Goal: Communication & Community: Connect with others

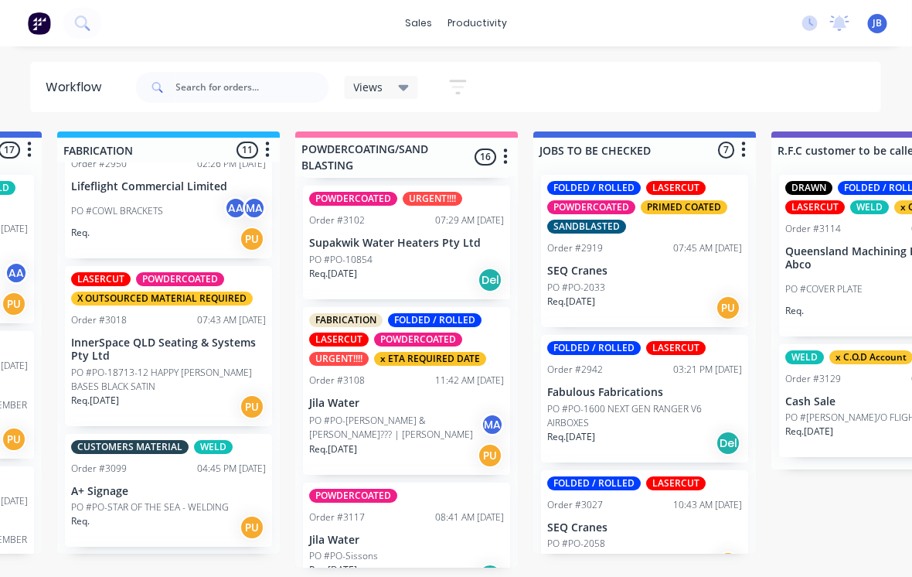
scroll to position [1158, 0]
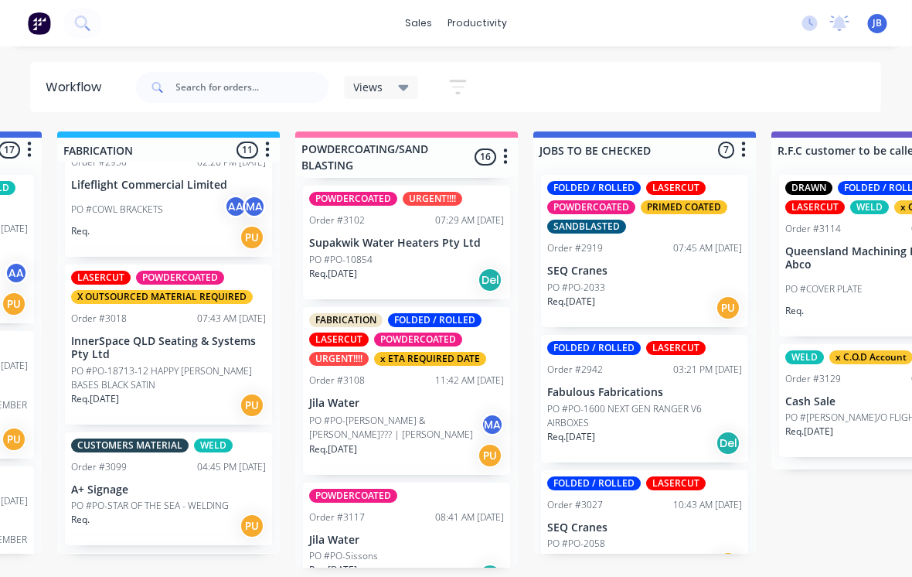
click at [152, 340] on p "InnerSpace QLD Seating & Systems Pty Ltd" at bounding box center [169, 348] width 195 height 26
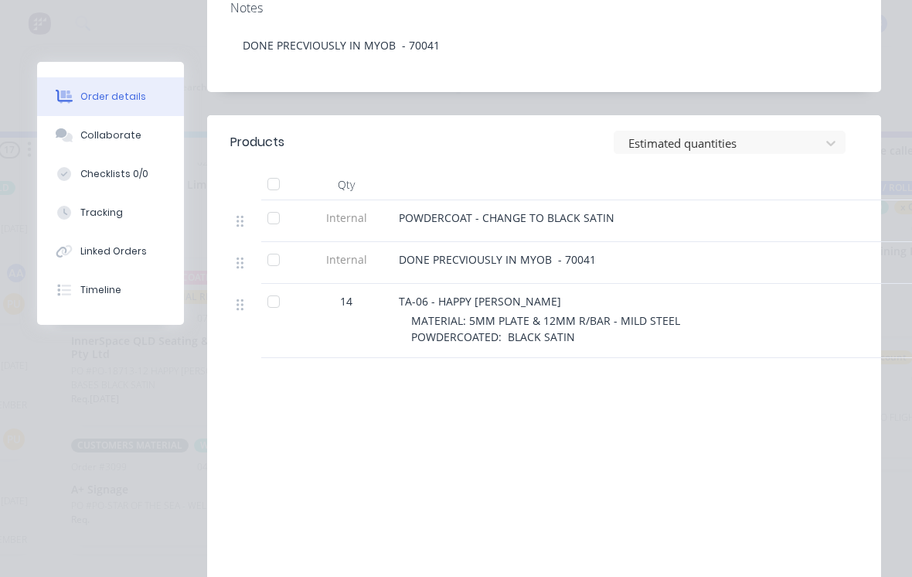
scroll to position [495, 0]
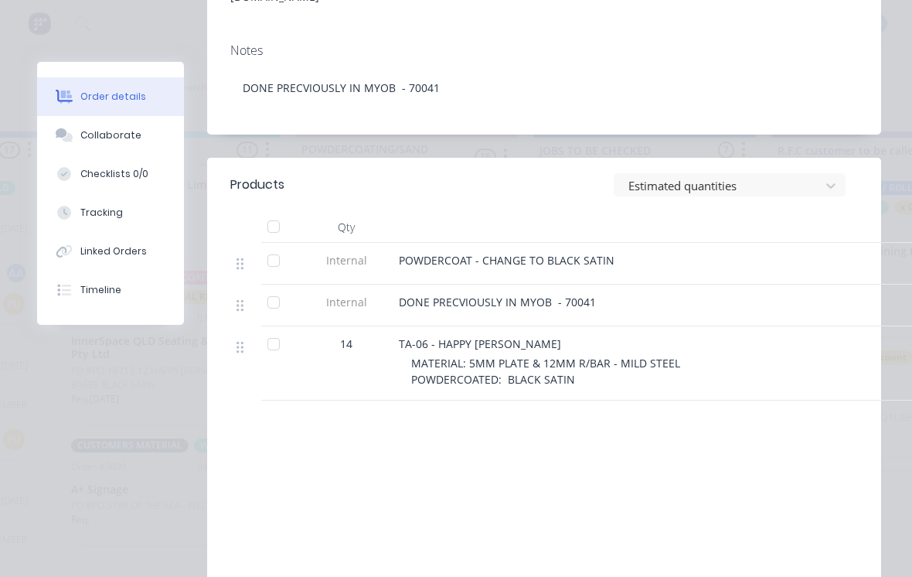
click at [126, 148] on button "Collaborate" at bounding box center [110, 135] width 147 height 39
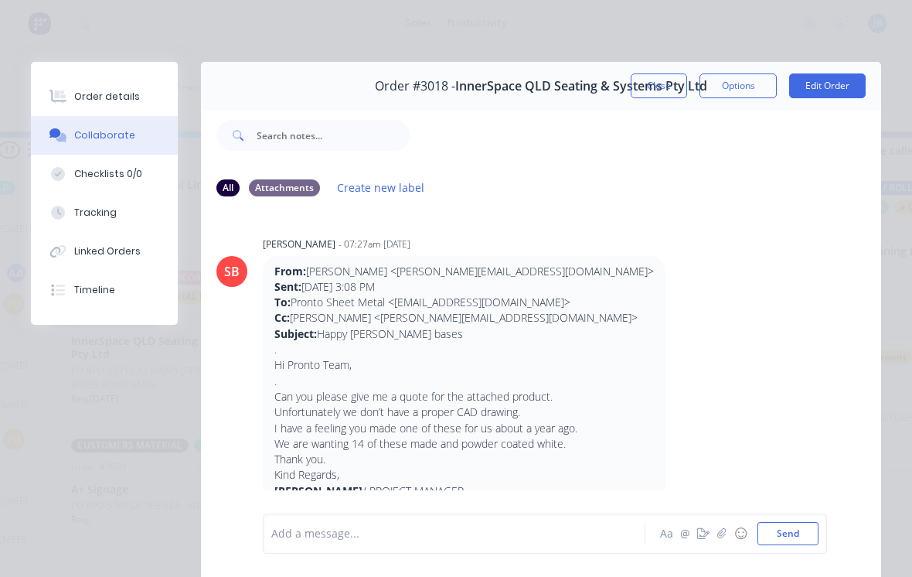
scroll to position [380, 0]
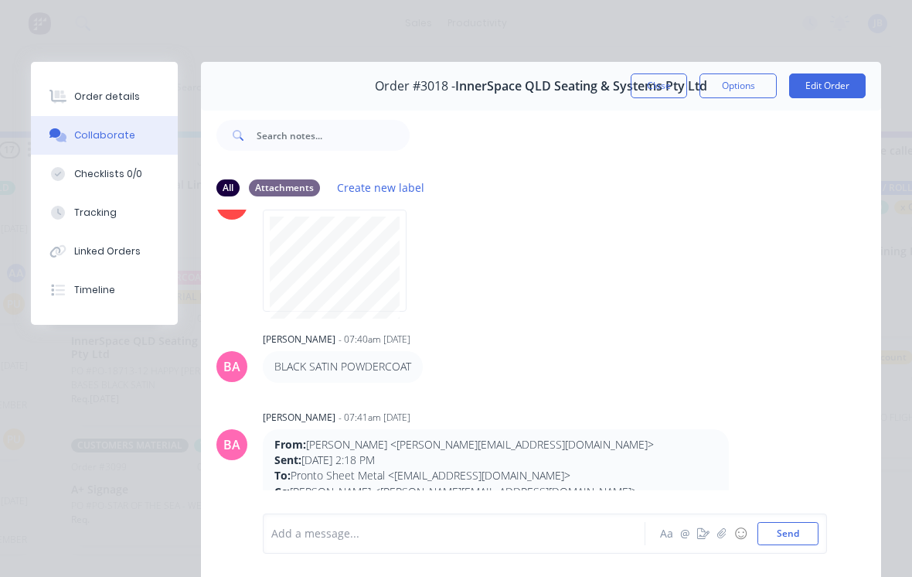
click at [656, 80] on button "Close" at bounding box center [659, 85] width 56 height 25
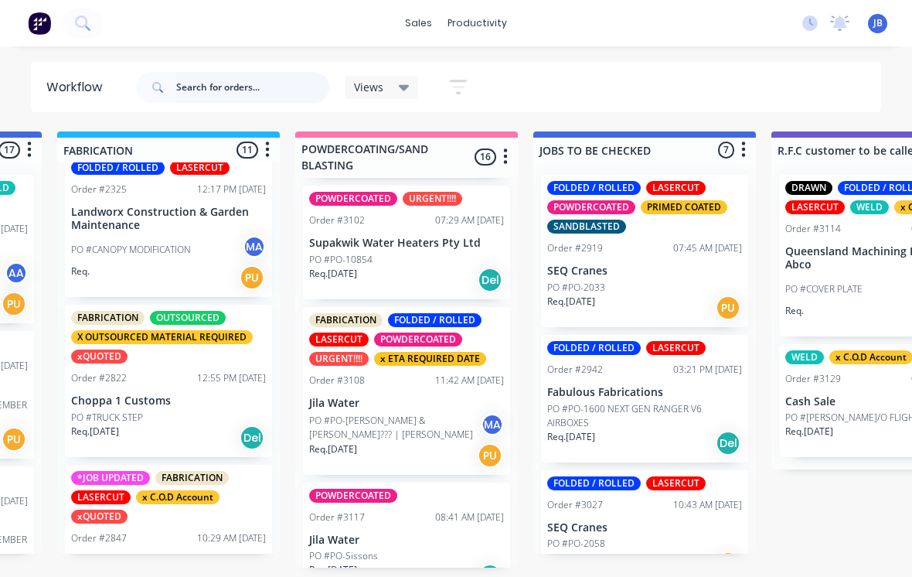
click at [213, 90] on input "text" at bounding box center [252, 87] width 153 height 31
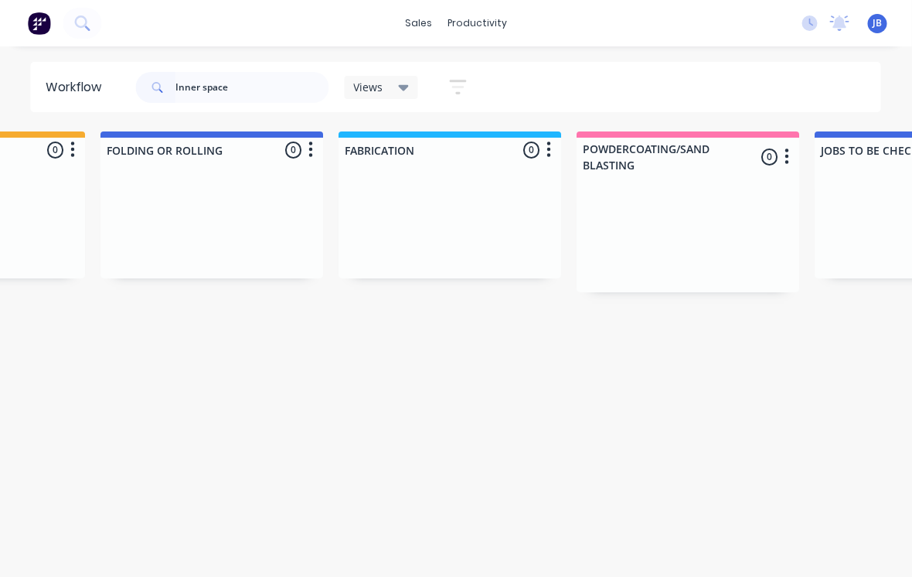
scroll to position [0, 886]
click at [251, 84] on input "Inner space" at bounding box center [252, 87] width 153 height 31
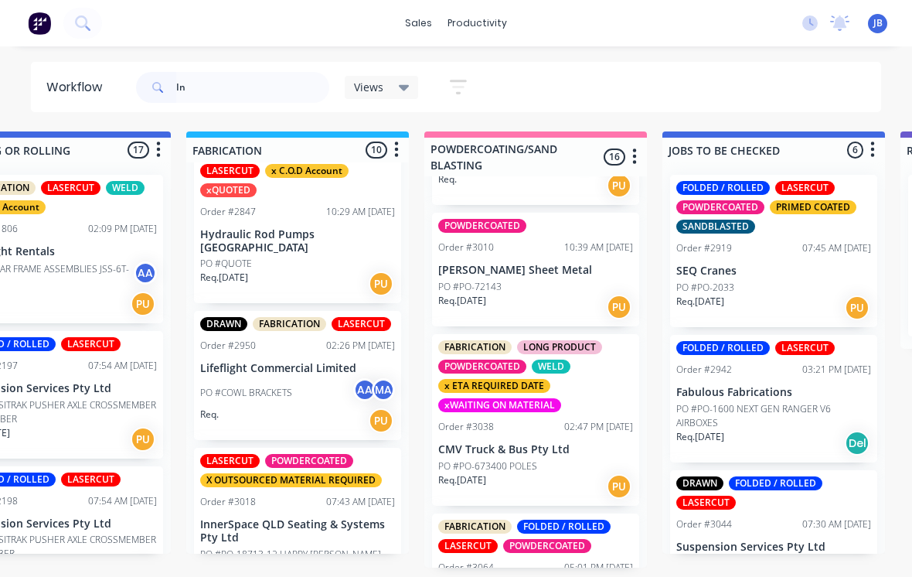
scroll to position [0, 0]
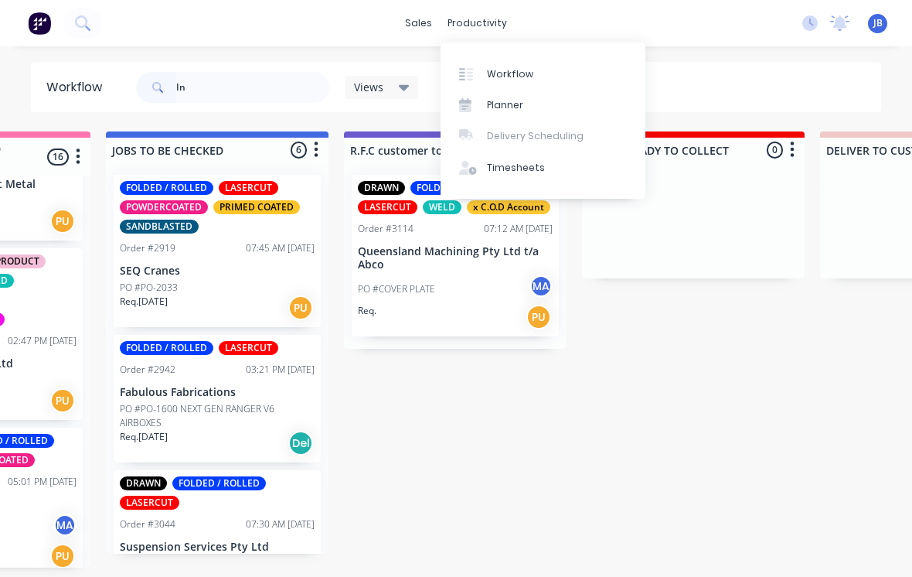
click at [486, 8] on div "sales productivity sales Sales Orders Customers Price Level Manager productivit…" at bounding box center [456, 23] width 912 height 46
click at [240, 99] on input "In" at bounding box center [252, 87] width 153 height 31
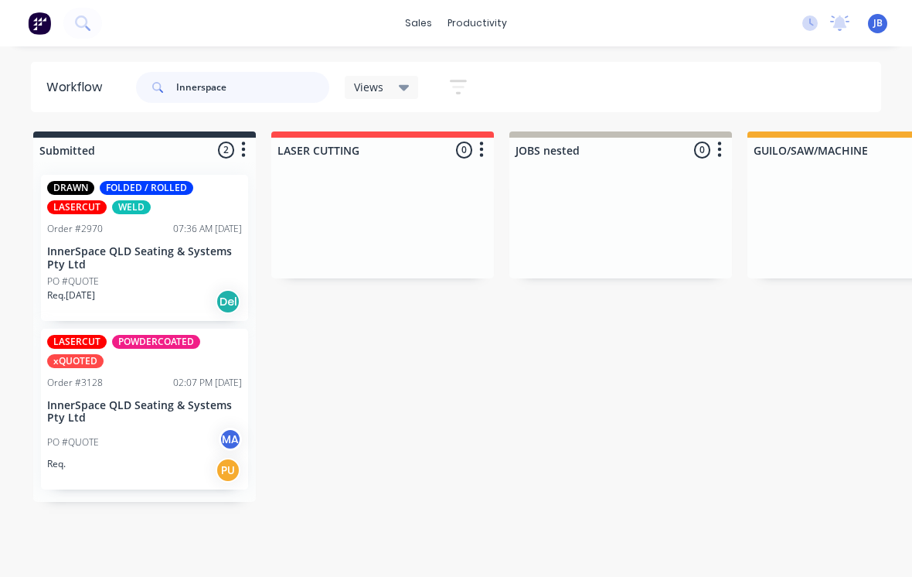
type input "Innerspace"
click at [43, 390] on div "LASERCUT POWDERCOATED xQUOTED Order #3128 02:07 PM [DATE] InnerSpace QLD Seatin…" at bounding box center [144, 410] width 207 height 162
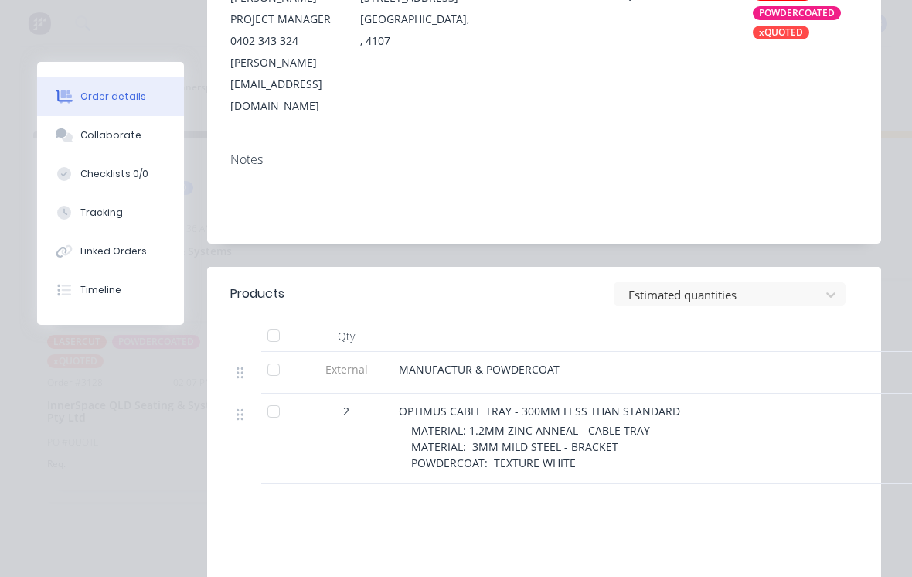
click at [114, 132] on div "Collaborate" at bounding box center [110, 135] width 61 height 14
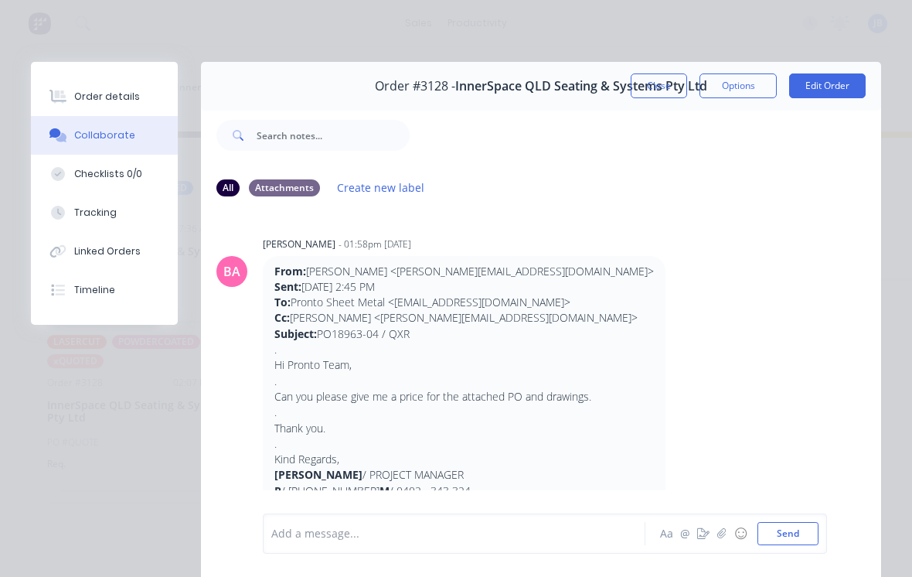
click at [658, 76] on button "Close" at bounding box center [659, 85] width 56 height 25
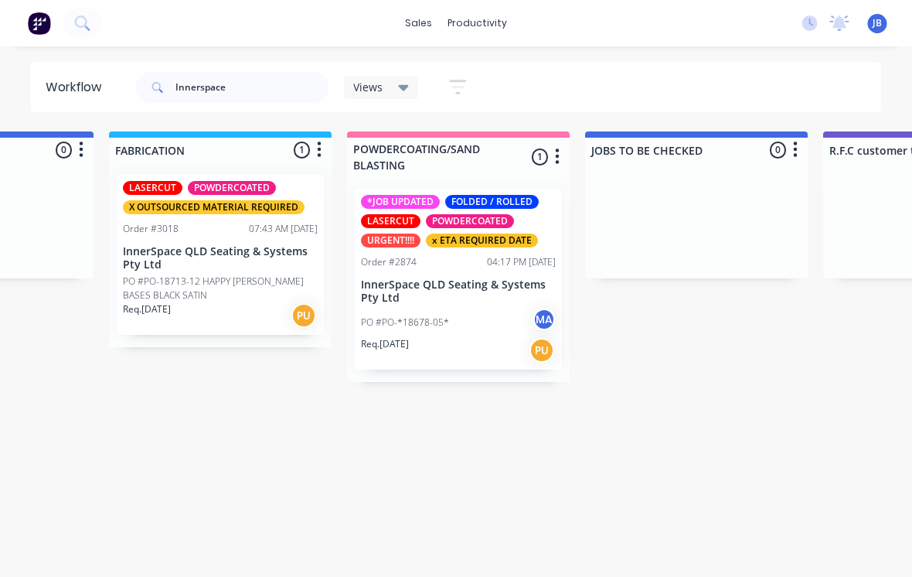
click at [460, 269] on div "*JOB UPDATED FOLDED / ROLLED LASERCUT POWDERCOATED URGENT!!!! x ETA REQUIRED DA…" at bounding box center [459, 279] width 207 height 181
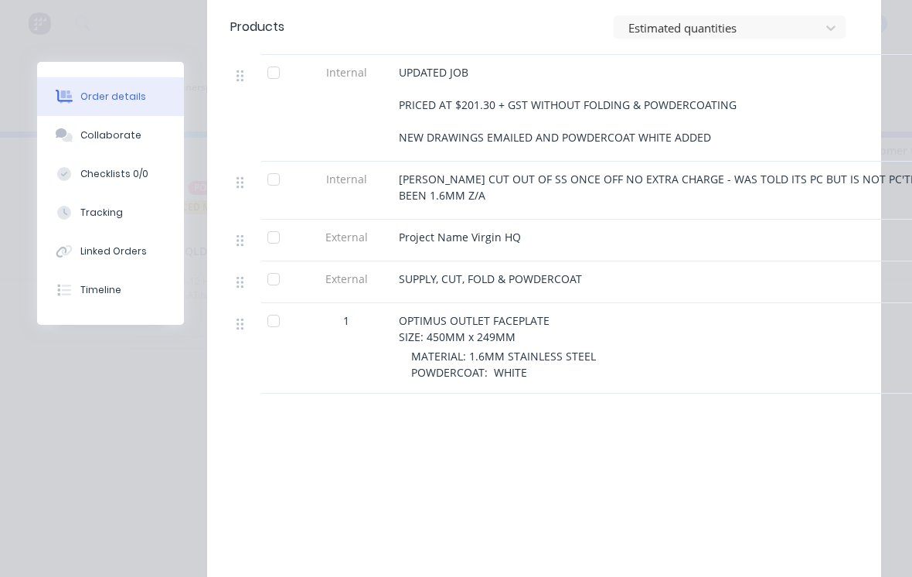
click at [123, 141] on div "Collaborate" at bounding box center [110, 135] width 61 height 14
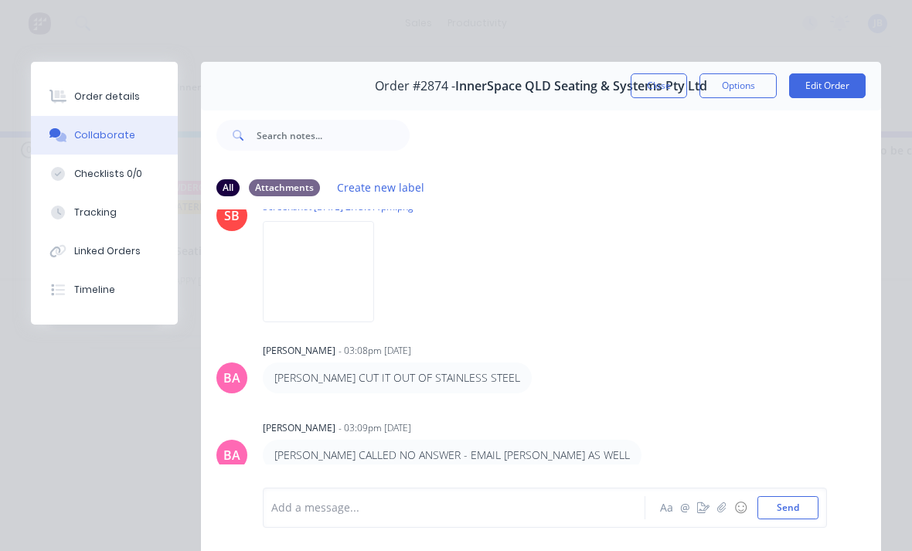
scroll to position [830, 0]
click at [285, 279] on img at bounding box center [318, 270] width 111 height 101
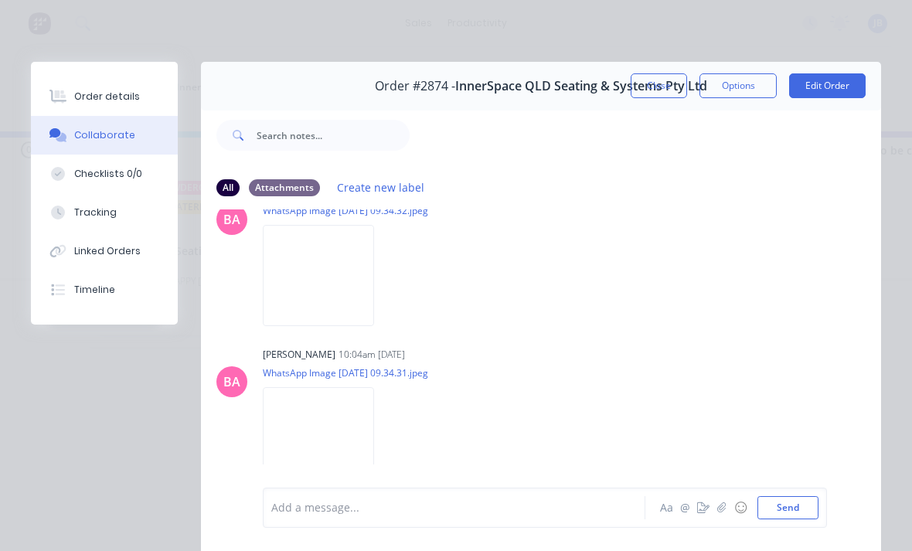
scroll to position [2243, 0]
click at [647, 85] on button "Close" at bounding box center [659, 85] width 56 height 25
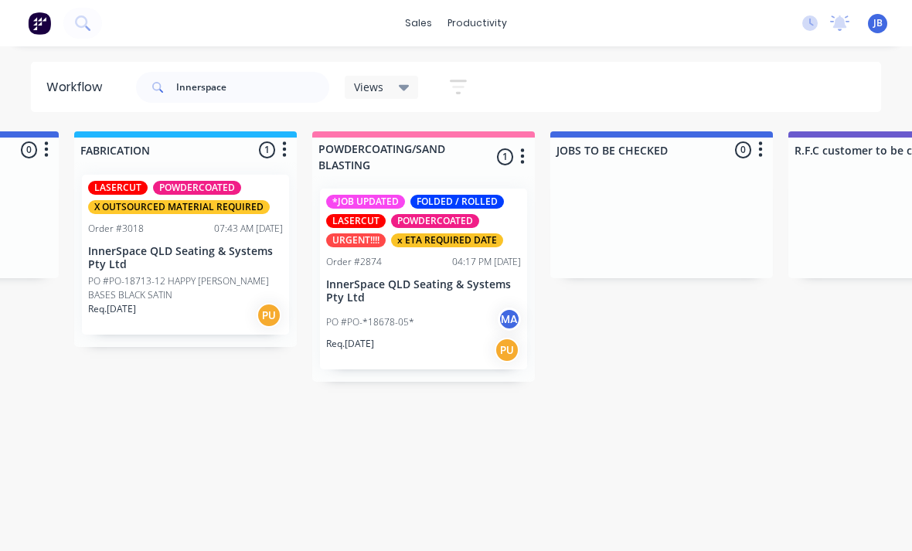
click at [393, 255] on div "Order #2874 04:17 PM [DATE]" at bounding box center [423, 262] width 195 height 14
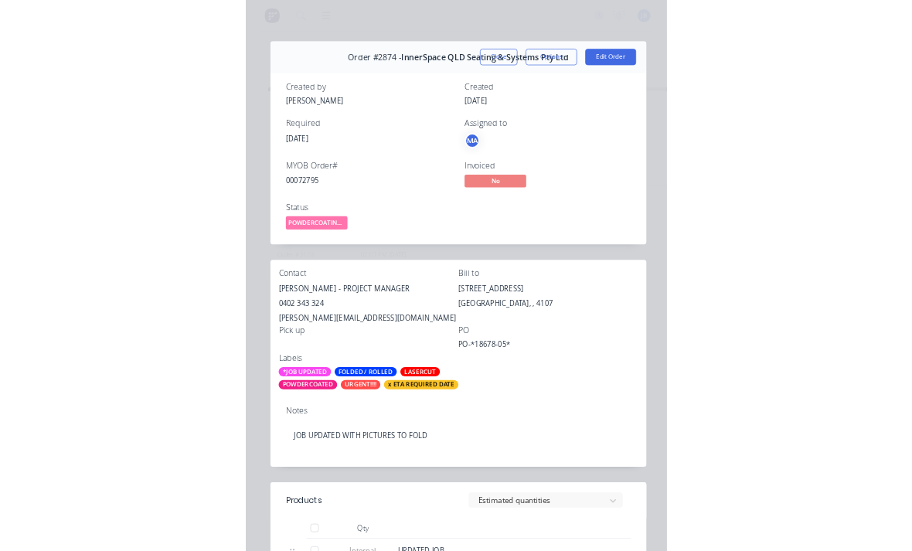
scroll to position [19, 1076]
